Goal: Register for event/course

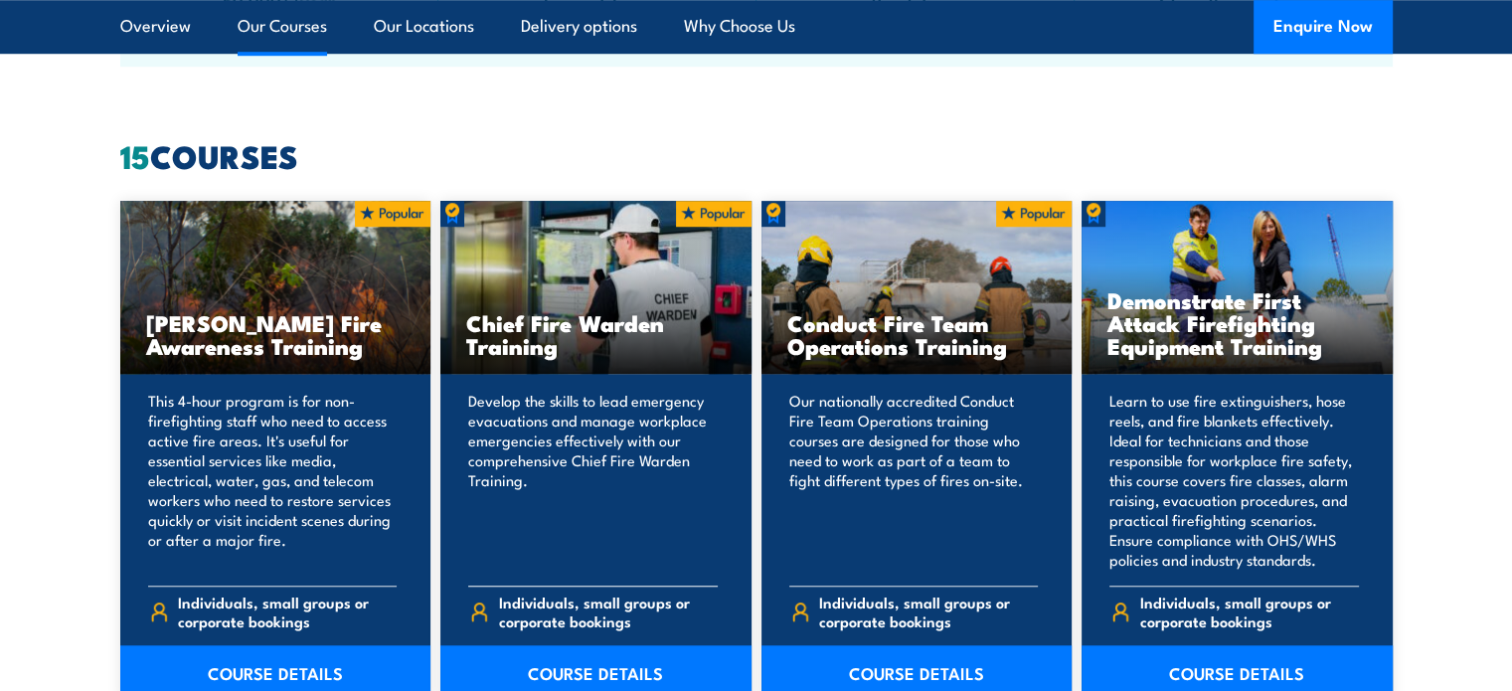
scroll to position [1591, 0]
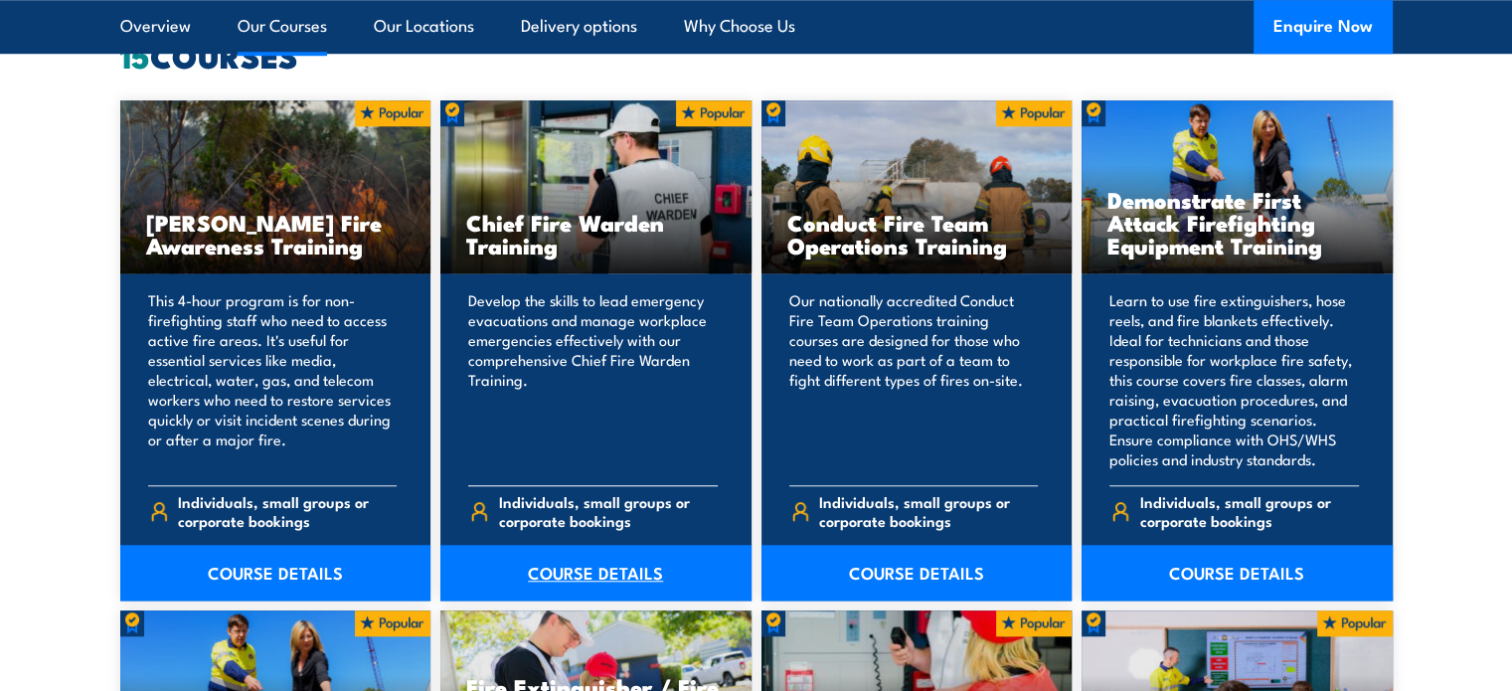
click at [605, 578] on link "COURSE DETAILS" at bounding box center [596, 573] width 311 height 56
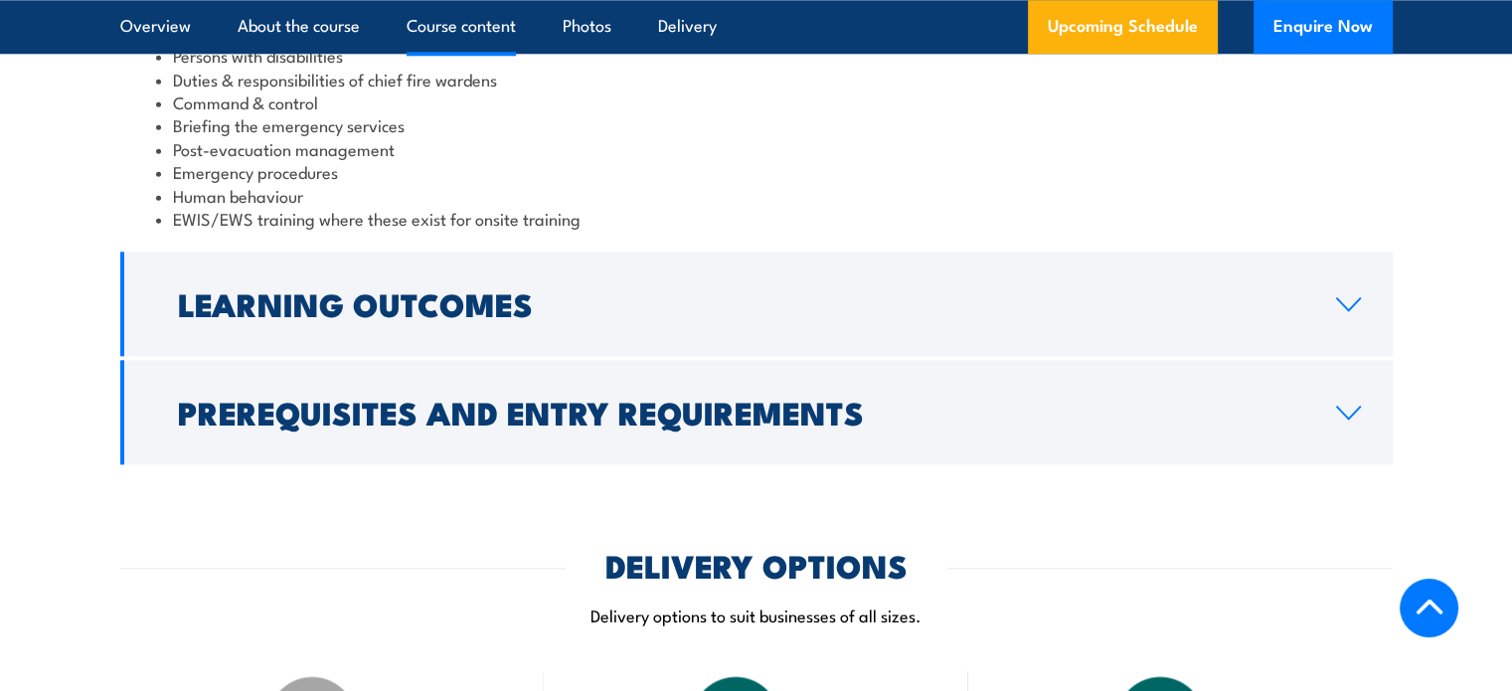
scroll to position [2287, 0]
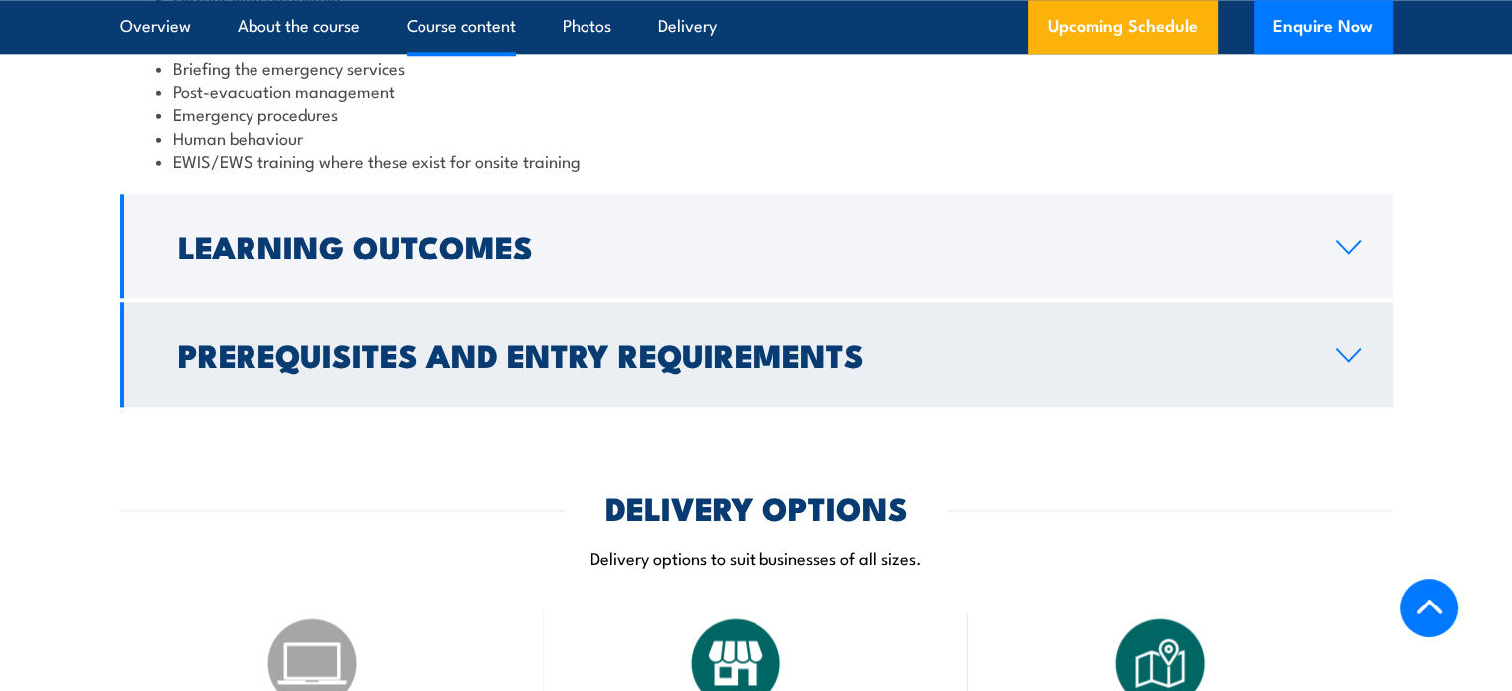
click at [535, 355] on h2 "Prerequisites and Entry Requirements" at bounding box center [741, 354] width 1127 height 28
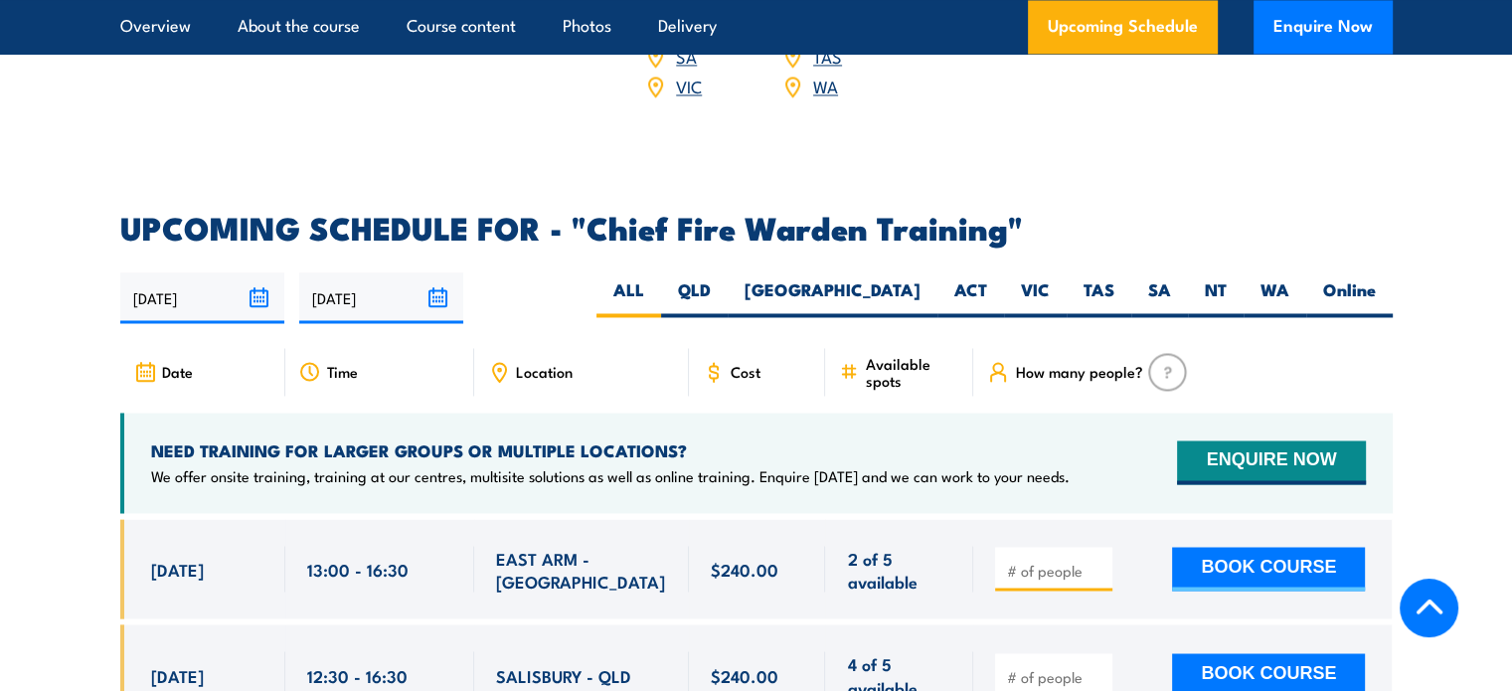
scroll to position [3285, 0]
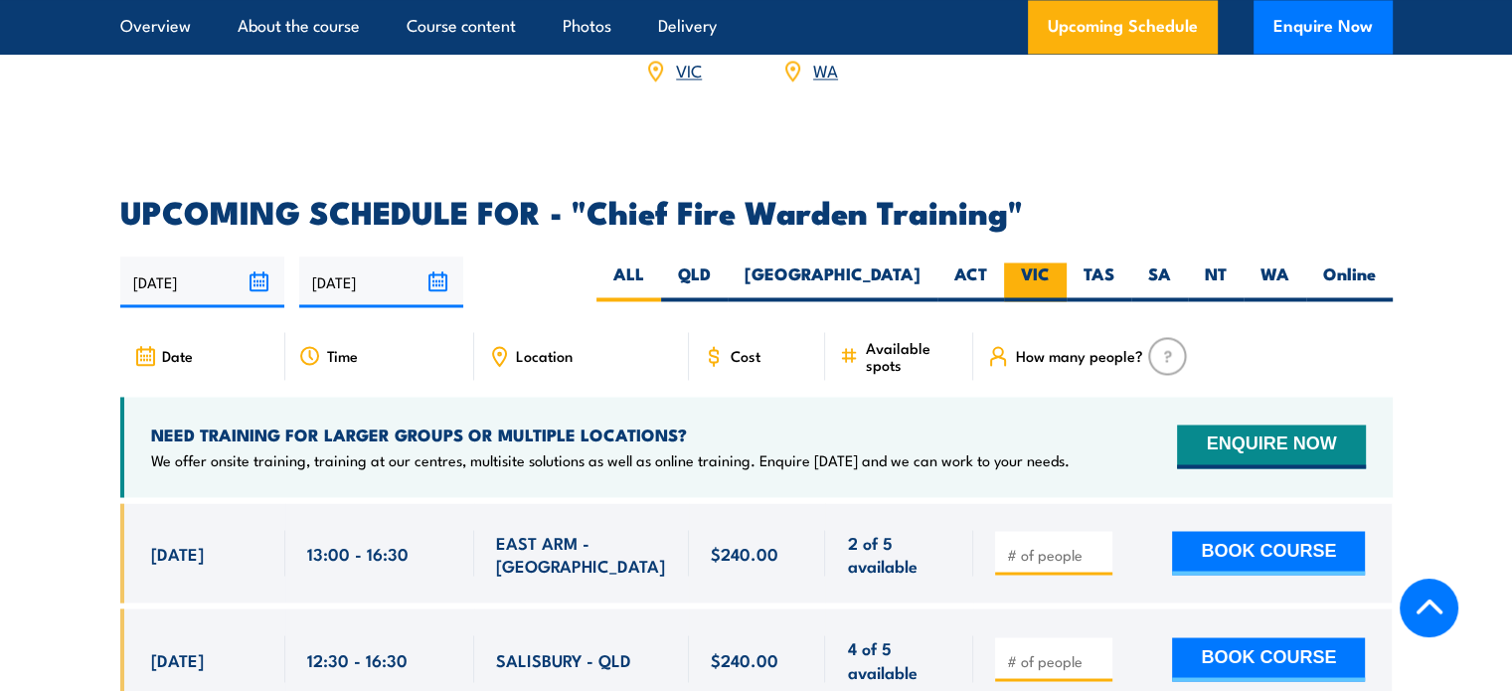
click at [1056, 263] on label "VIC" at bounding box center [1035, 282] width 63 height 39
click at [1056, 263] on input "VIC" at bounding box center [1056, 269] width 13 height 13
radio input "true"
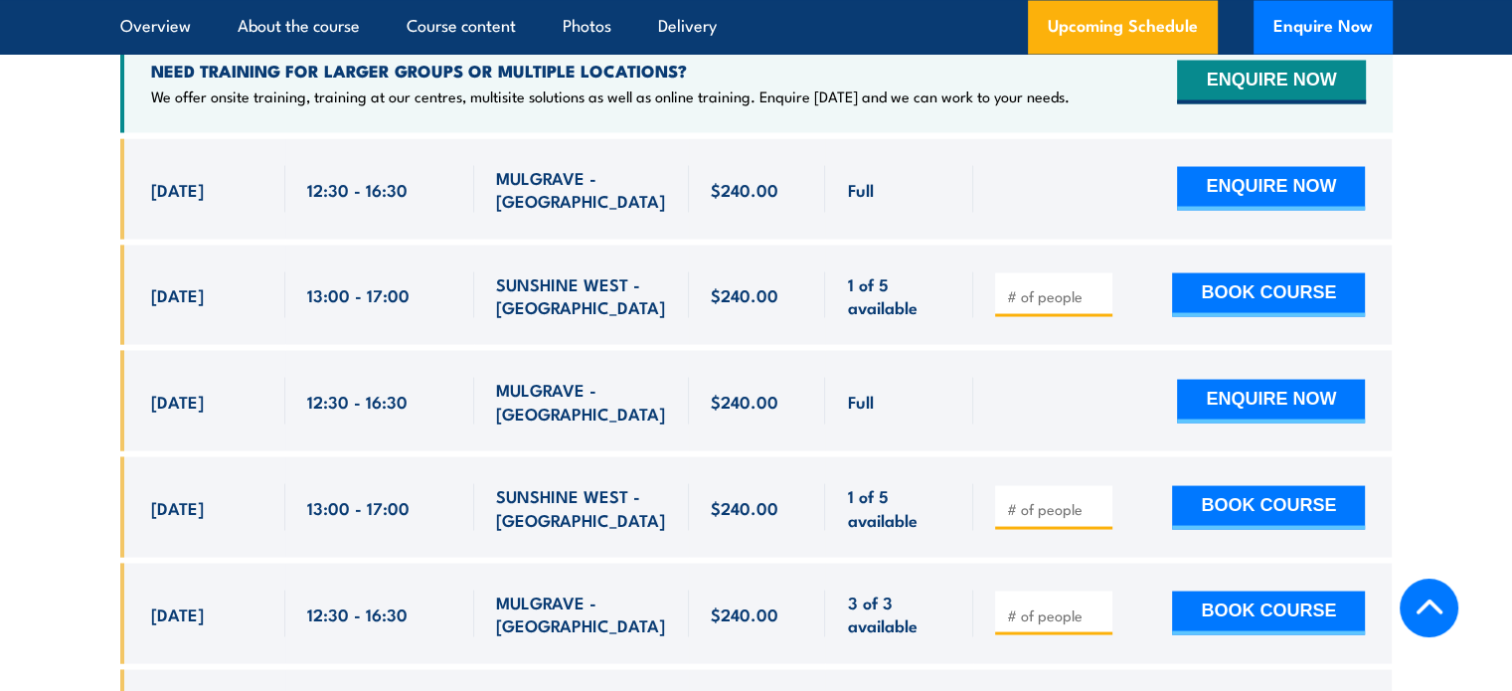
scroll to position [3844, 0]
